Goal: Download file/media

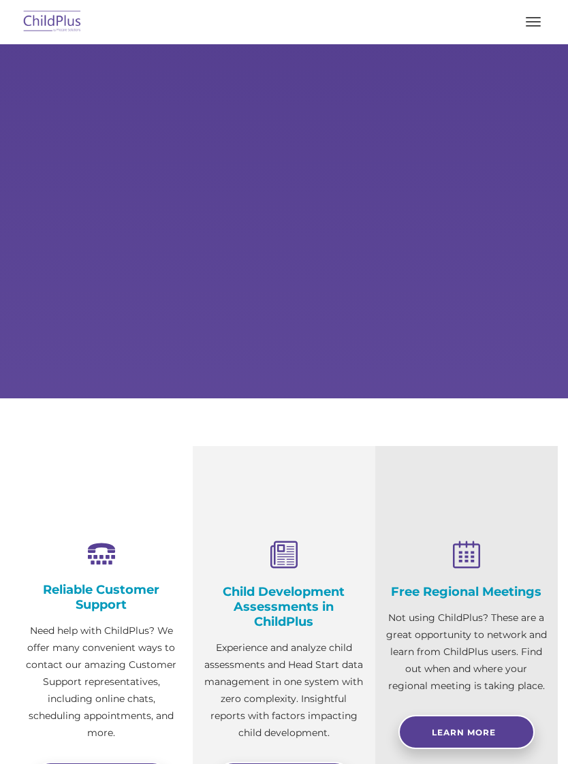
select select "MEDIUM"
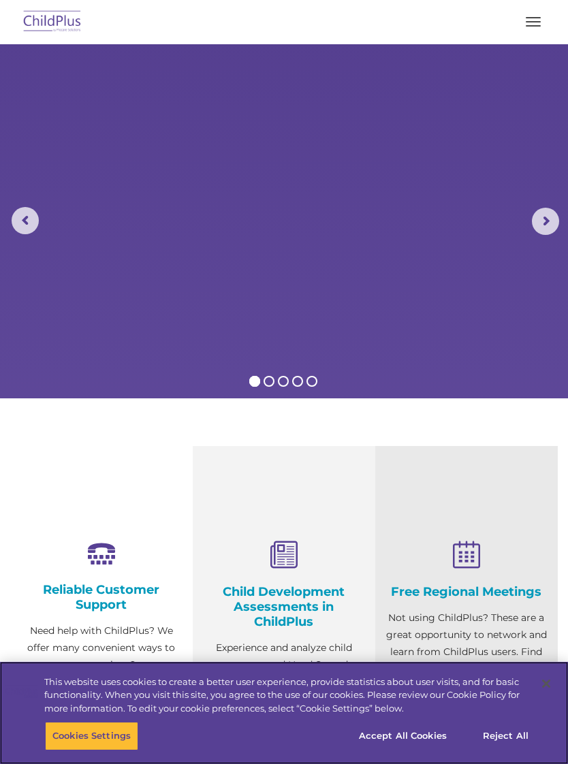
click at [545, 677] on button "Close" at bounding box center [546, 684] width 30 height 30
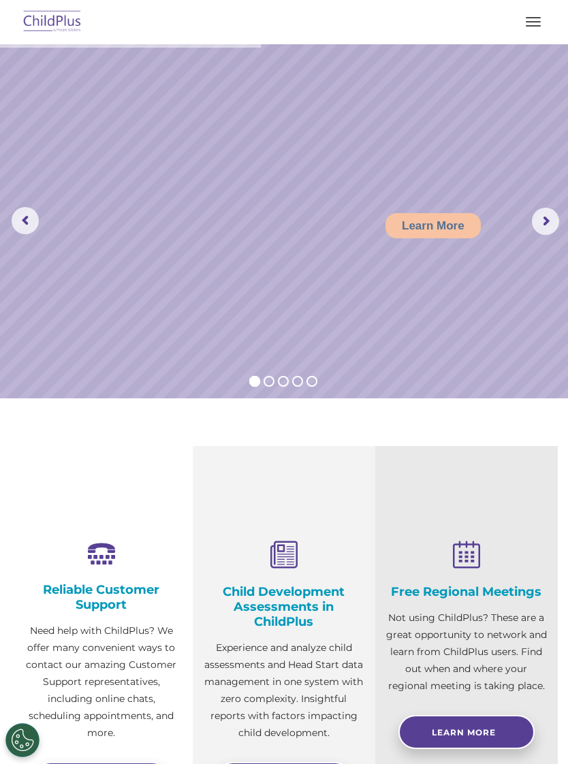
click at [534, 18] on button "button" at bounding box center [533, 22] width 29 height 22
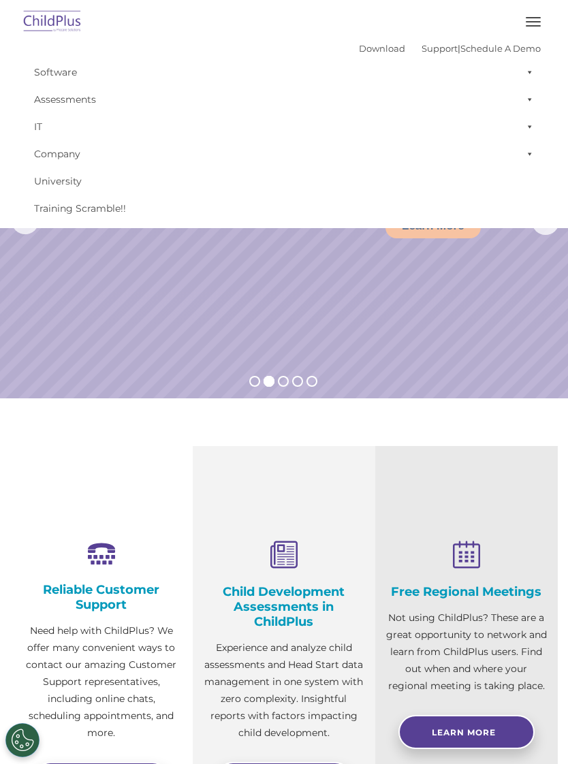
click at [531, 68] on span at bounding box center [527, 72] width 14 height 27
click at [367, 44] on link "Download" at bounding box center [382, 48] width 46 height 11
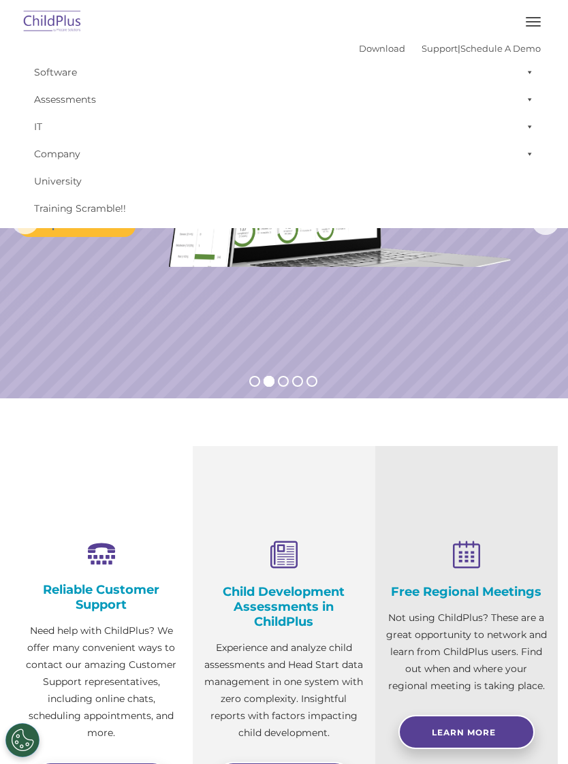
click at [532, 20] on button "button" at bounding box center [533, 22] width 29 height 22
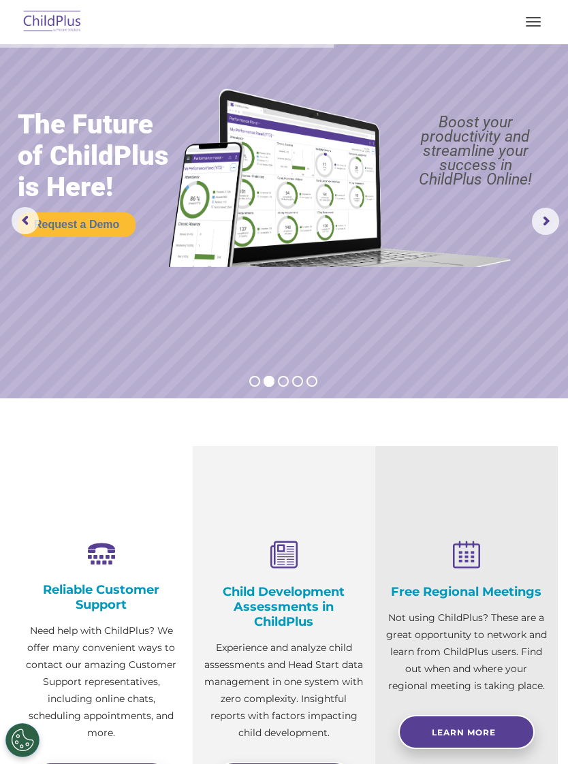
click at [543, 16] on button "button" at bounding box center [533, 22] width 29 height 22
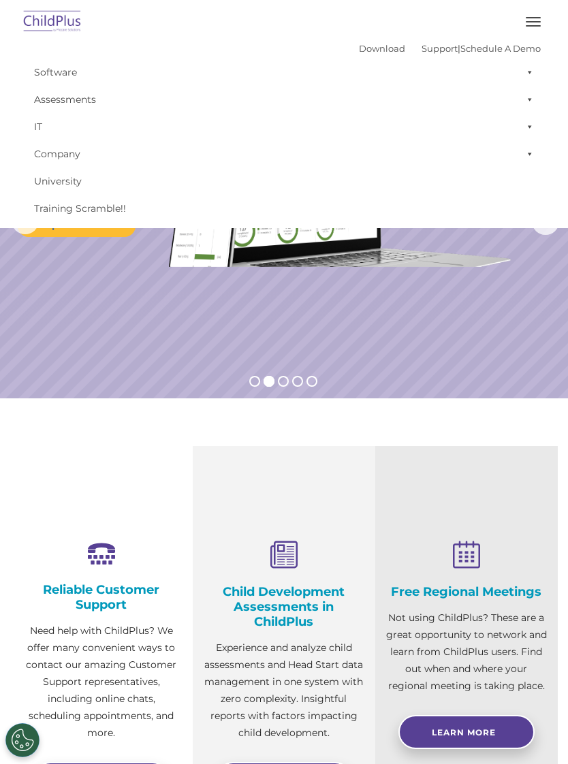
click at [530, 126] on span at bounding box center [527, 126] width 14 height 27
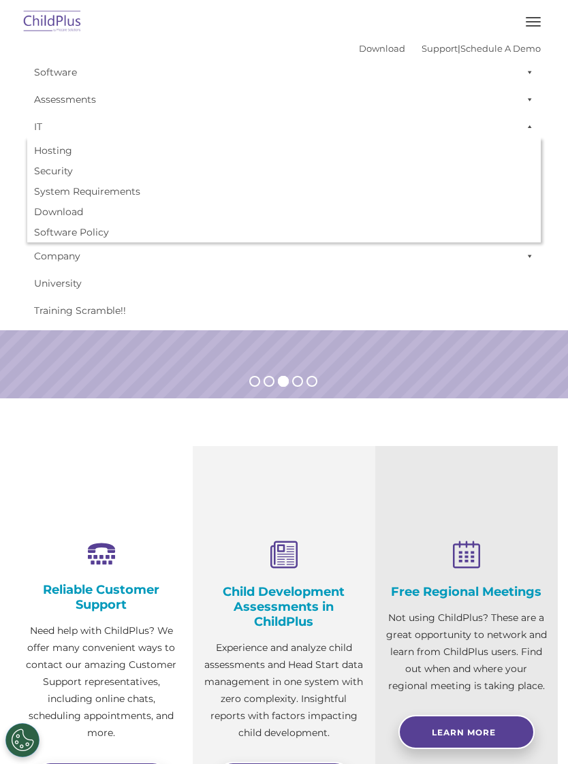
click at [532, 121] on span at bounding box center [527, 126] width 14 height 27
